Goal: Task Accomplishment & Management: Manage account settings

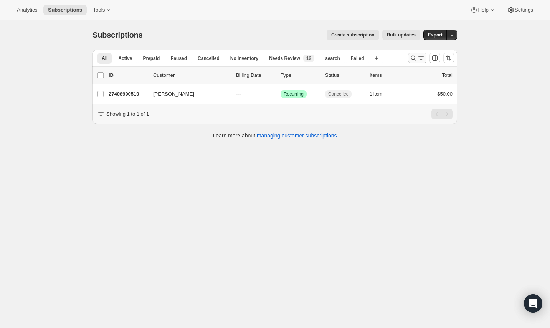
click at [417, 57] on icon "Search and filter results" at bounding box center [421, 58] width 8 height 8
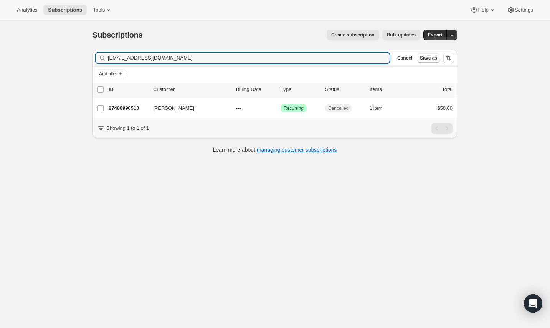
drag, startPoint x: 174, startPoint y: 59, endPoint x: 91, endPoint y: 55, distance: 83.0
click at [91, 55] on div "Filter subscribers [EMAIL_ADDRESS][DOMAIN_NAME] Clear Cancel Save as Add filter…" at bounding box center [271, 102] width 371 height 118
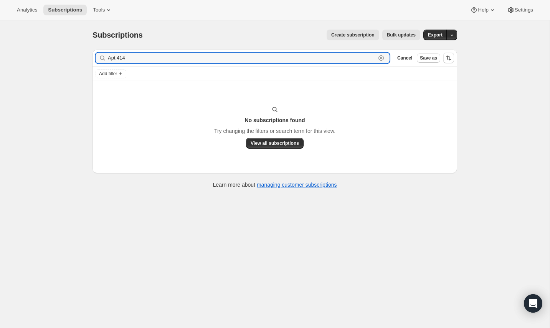
drag, startPoint x: 124, startPoint y: 58, endPoint x: 85, endPoint y: 58, distance: 39.2
click at [85, 58] on div "Subscriptions. This page is ready Subscriptions Create subscription Bulk update…" at bounding box center [274, 108] width 383 height 176
paste input "[EMAIL_ADDRESS][DOMAIN_NAME]"
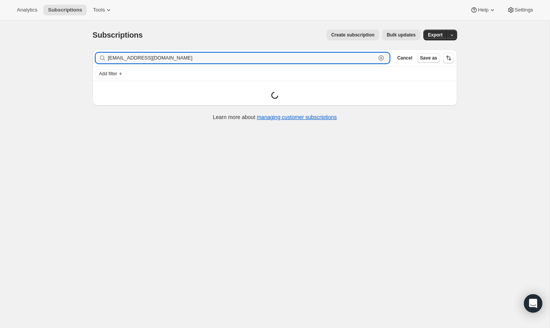
type input "[EMAIL_ADDRESS][DOMAIN_NAME]"
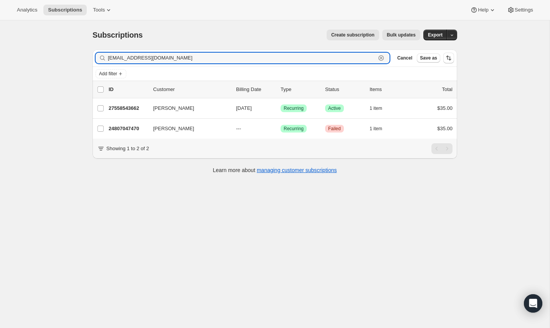
scroll to position [12, 0]
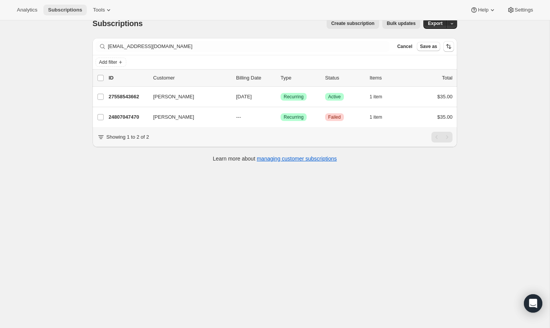
click at [66, 10] on span "Subscriptions" at bounding box center [65, 10] width 34 height 6
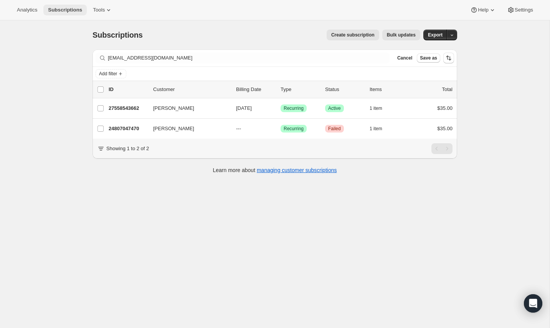
click at [65, 11] on span "Subscriptions" at bounding box center [65, 10] width 34 height 6
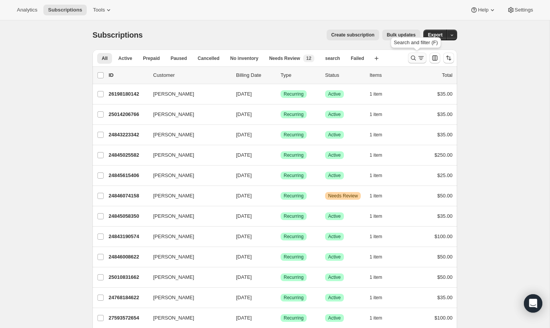
click at [412, 59] on icon "Search and filter results" at bounding box center [413, 58] width 5 height 5
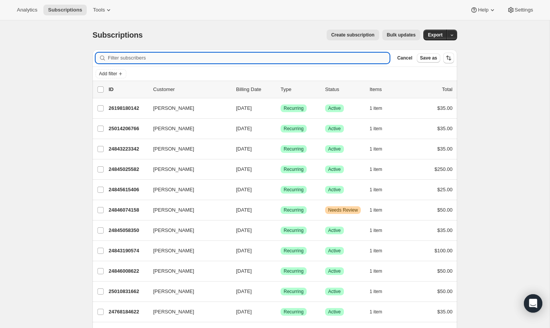
click at [153, 56] on input "Filter subscribers" at bounding box center [249, 58] width 282 height 11
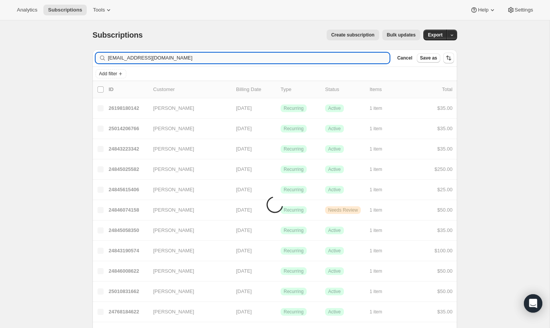
type input "[EMAIL_ADDRESS][DOMAIN_NAME]"
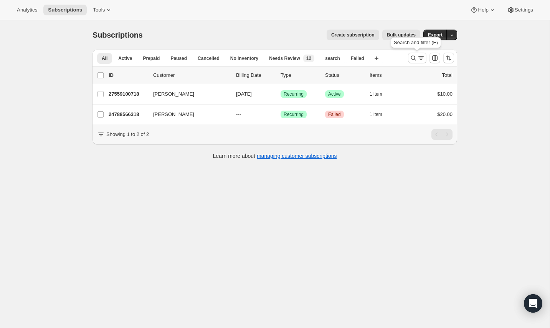
drag, startPoint x: 413, startPoint y: 58, endPoint x: 397, endPoint y: 83, distance: 29.5
click at [413, 58] on icon "Search and filter results" at bounding box center [414, 58] width 8 height 8
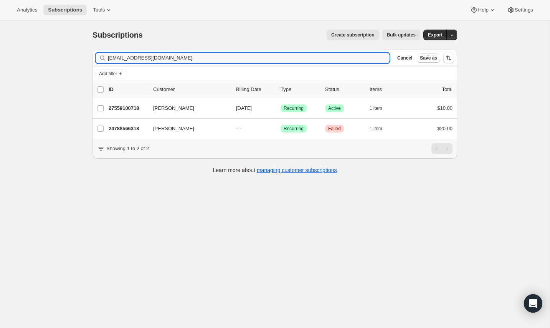
drag, startPoint x: 180, startPoint y: 58, endPoint x: 87, endPoint y: 53, distance: 93.4
click at [87, 53] on div "Filter subscribers [EMAIL_ADDRESS][DOMAIN_NAME] Clear Cancel Save as Add filter…" at bounding box center [271, 112] width 371 height 138
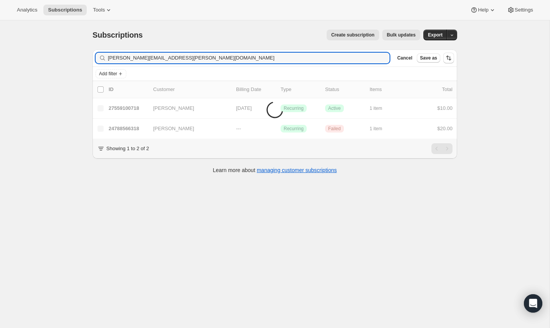
type input "[PERSON_NAME][EMAIL_ADDRESS][PERSON_NAME][DOMAIN_NAME]"
